Goal: Information Seeking & Learning: Understand process/instructions

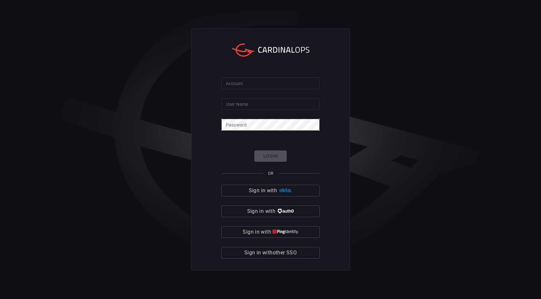
click at [259, 88] on input "Account" at bounding box center [270, 83] width 98 height 12
click at [259, 85] on input "Account" at bounding box center [270, 83] width 98 height 12
click at [258, 108] on input "User Name" at bounding box center [270, 104] width 98 height 12
click at [263, 81] on input "Account" at bounding box center [270, 83] width 98 height 12
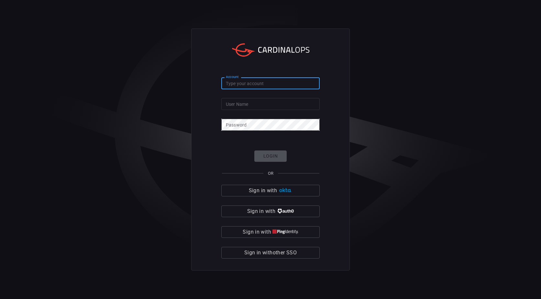
click at [260, 105] on input "User Name" at bounding box center [270, 104] width 98 height 12
click at [257, 84] on input "Account" at bounding box center [270, 83] width 98 height 12
type input "mediacom"
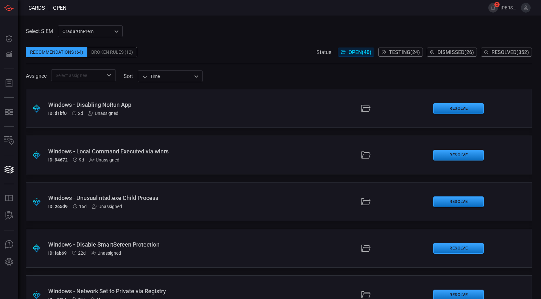
click at [503, 53] on span "Resolved ( 352 )" at bounding box center [511, 52] width 38 height 6
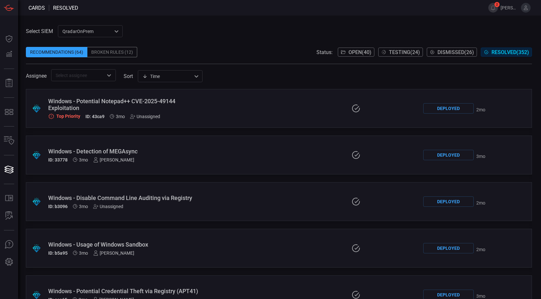
click at [202, 105] on div ".suggested_cards_icon{fill:url(#suggested_cards_icon);} Windows - Potential Not…" at bounding box center [279, 108] width 506 height 39
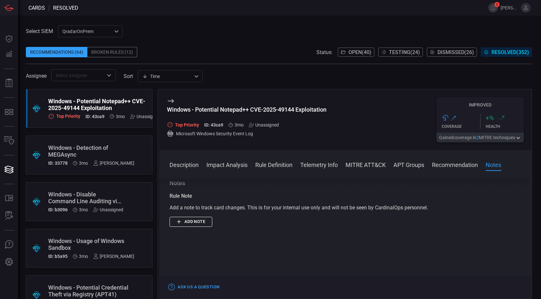
scroll to position [647, 0]
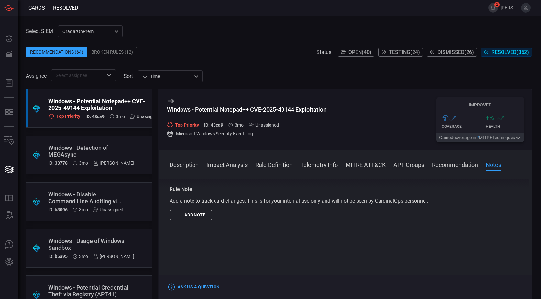
click at [71, 143] on div ".suggested_cards_icon{fill:url(#suggested_cards_icon);} Windows - Detection of …" at bounding box center [89, 155] width 127 height 39
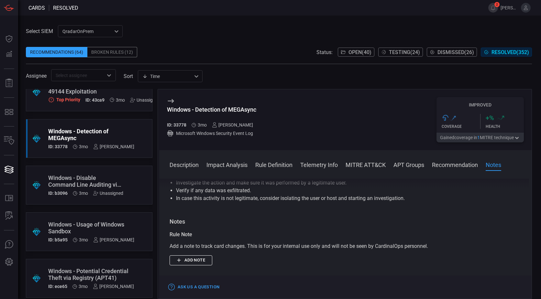
scroll to position [32, 0]
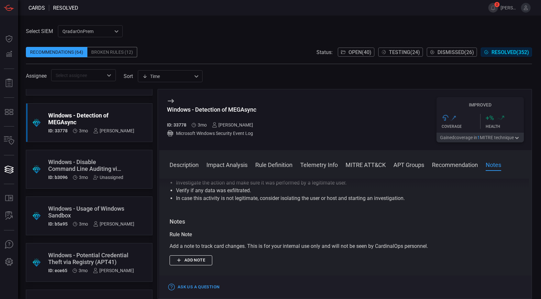
click at [99, 166] on div "Windows - Disable Command Line Auditing via Registry" at bounding box center [85, 166] width 75 height 14
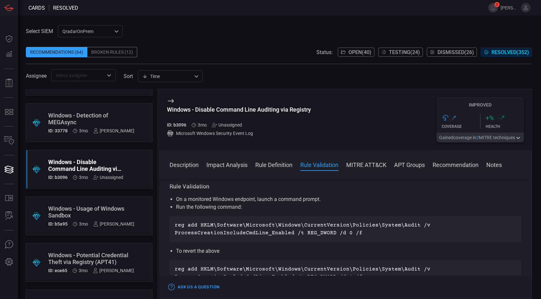
scroll to position [291, 0]
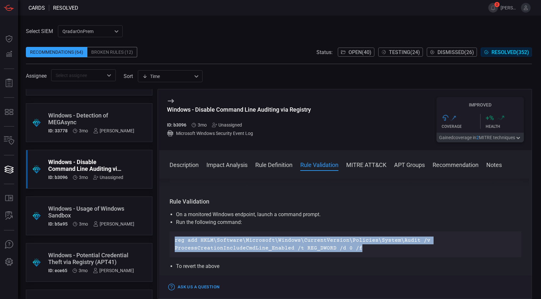
drag, startPoint x: 365, startPoint y: 248, endPoint x: 174, endPoint y: 243, distance: 190.7
click at [174, 243] on div "reg add HKLM\Software\Microsoft\Windows\CurrentVersion\Policies\System\Audit /v…" at bounding box center [346, 244] width 352 height 26
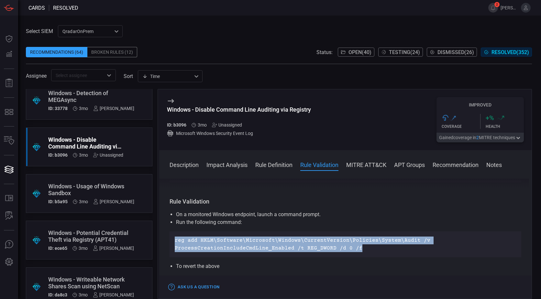
scroll to position [65, 0]
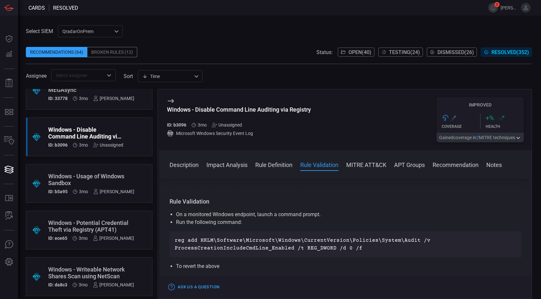
click at [99, 181] on div "Windows - Usage of Windows Sandbox" at bounding box center [91, 180] width 86 height 14
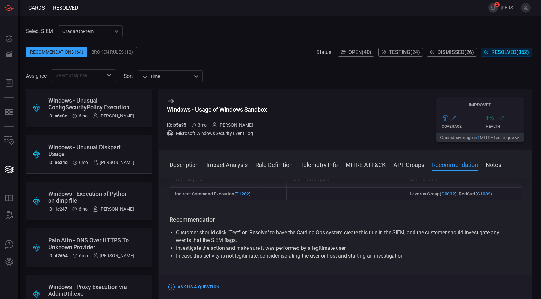
scroll to position [421, 0]
click at [112, 147] on div "Windows - Unusual Diskpart Usage" at bounding box center [91, 150] width 86 height 14
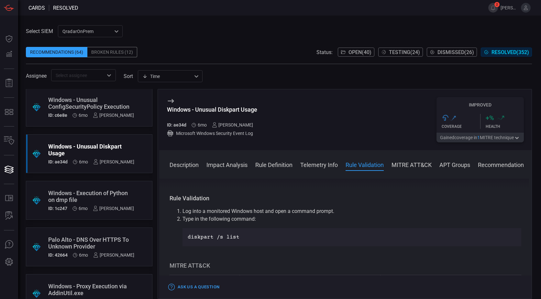
scroll to position [356, 0]
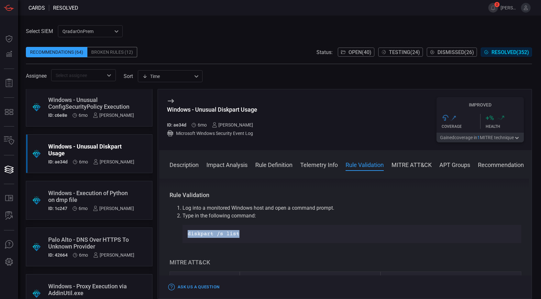
drag, startPoint x: 246, startPoint y: 235, endPoint x: 188, endPoint y: 238, distance: 57.7
click at [188, 238] on p "diskpart /s list" at bounding box center [352, 234] width 329 height 8
click at [251, 231] on p "diskpart /s list" at bounding box center [352, 234] width 329 height 8
drag, startPoint x: 242, startPoint y: 236, endPoint x: 189, endPoint y: 239, distance: 53.8
click at [189, 239] on div "diskpart /s list" at bounding box center [352, 234] width 339 height 18
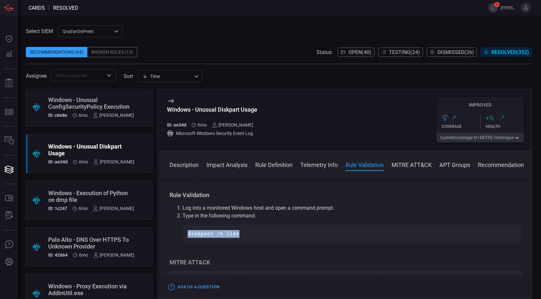
copy p "diskpart /s list"
